Goal: Task Accomplishment & Management: Complete application form

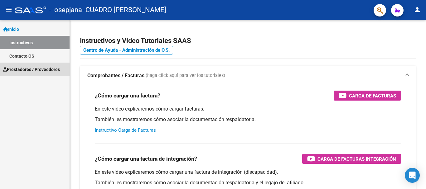
click at [30, 70] on span "Prestadores / Proveedores" at bounding box center [31, 69] width 57 height 7
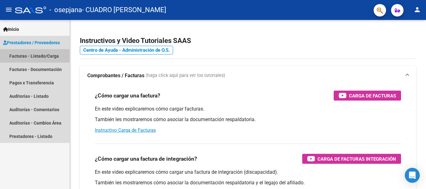
click at [38, 54] on link "Facturas - Listado/Carga" at bounding box center [35, 55] width 70 height 13
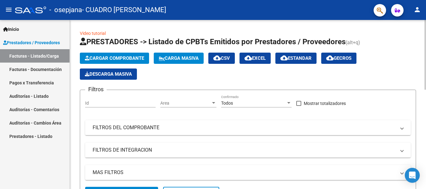
click at [125, 61] on button "Cargar Comprobante" at bounding box center [114, 58] width 69 height 11
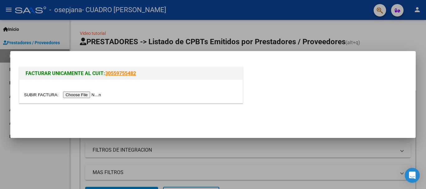
click at [94, 96] on input "file" at bounding box center [63, 95] width 79 height 7
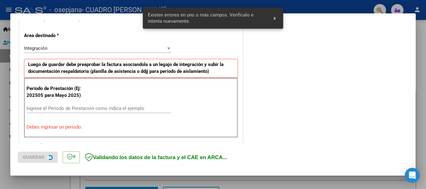
scroll to position [144, 0]
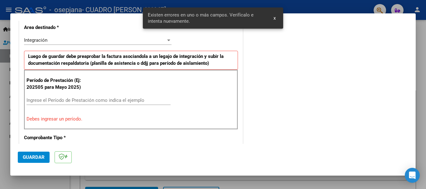
click at [56, 102] on input "Ingrese el Período de Prestación como indica el ejemplo" at bounding box center [99, 101] width 144 height 6
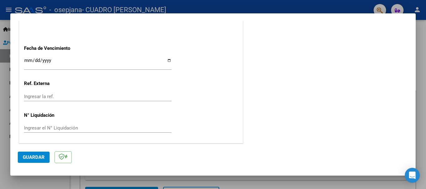
scroll to position [426, 0]
type input "202509"
click at [32, 158] on span "Guardar" at bounding box center [34, 158] width 22 height 6
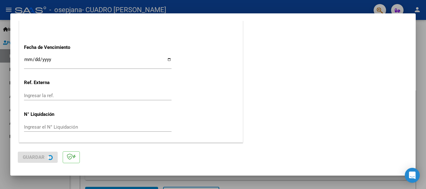
scroll to position [0, 0]
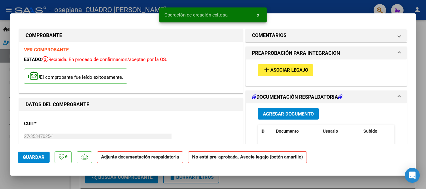
click at [298, 72] on span "Asociar Legajo" at bounding box center [289, 71] width 38 height 6
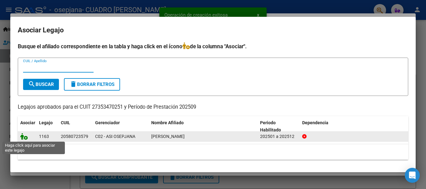
click at [24, 139] on icon at bounding box center [23, 136] width 7 height 7
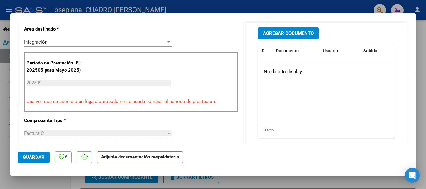
scroll to position [123, 0]
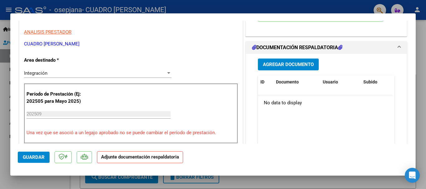
click at [290, 61] on span "Agregar Documento" at bounding box center [288, 64] width 51 height 6
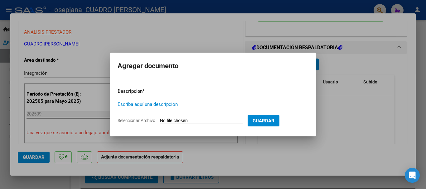
click at [178, 120] on input "Seleccionar Archivo" at bounding box center [201, 121] width 83 height 6
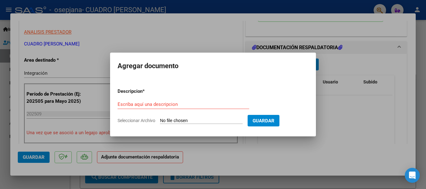
type input "C:\fakepath\Planilla de asistencia 09-2025 [PERSON_NAME].pdf"
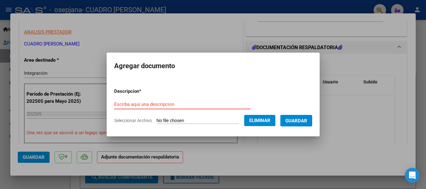
click at [158, 104] on input "Escriba aquí una descripcion" at bounding box center [182, 105] width 137 height 6
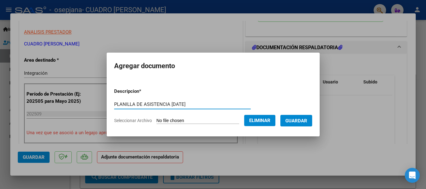
type input "PLANILLA DE ASISTENCIA [DATE]"
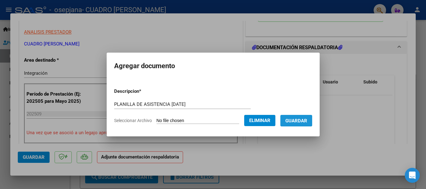
click at [298, 124] on button "Guardar" at bounding box center [296, 121] width 32 height 12
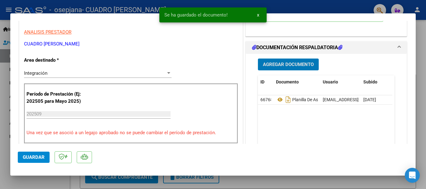
click at [37, 158] on span "Guardar" at bounding box center [34, 158] width 22 height 6
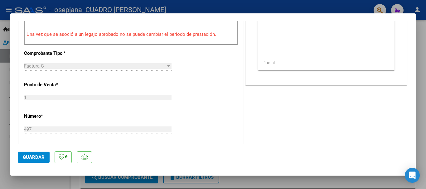
scroll to position [435, 0]
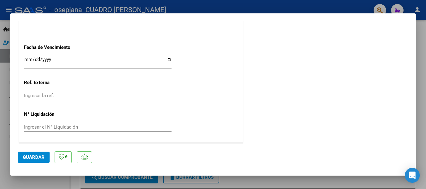
click at [257, 184] on div at bounding box center [213, 94] width 426 height 189
type input "$ 0,00"
